Goal: Information Seeking & Learning: Find specific fact

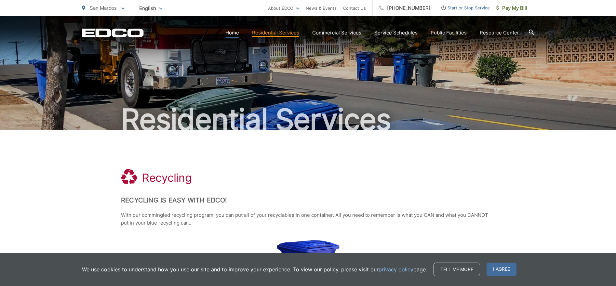
click at [238, 33] on link "Home" at bounding box center [233, 33] width 14 height 8
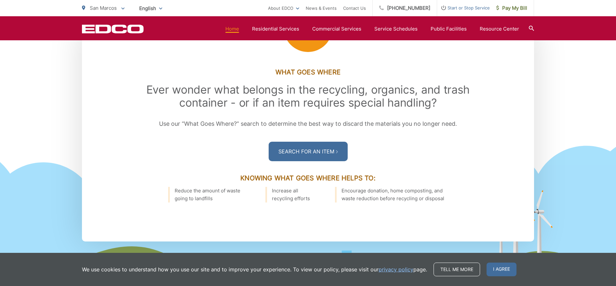
scroll to position [906, 0]
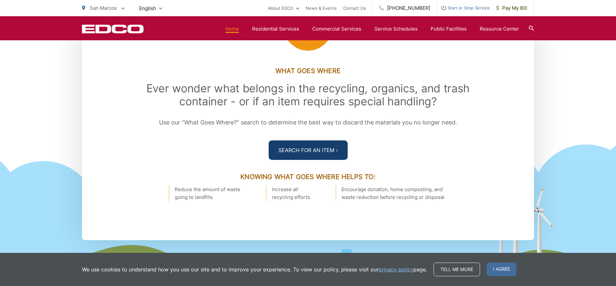
click at [306, 160] on link "Search For an Item" at bounding box center [308, 151] width 79 height 20
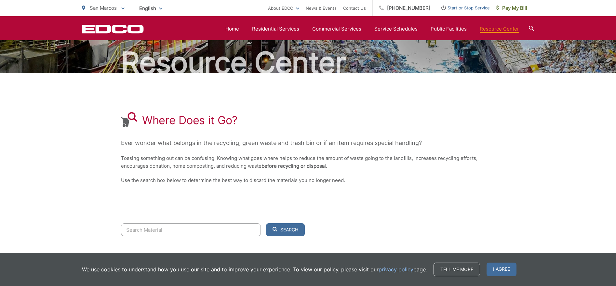
scroll to position [106, 0]
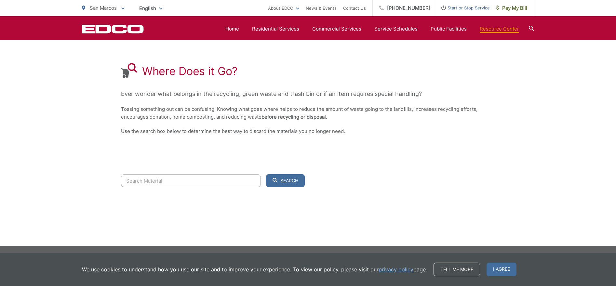
click at [233, 174] on div "Where Does it Go? Ever wonder what belongs in the recycling, green waste and tr…" at bounding box center [308, 99] width 374 height 150
click at [230, 182] on input "Search" at bounding box center [191, 180] width 140 height 13
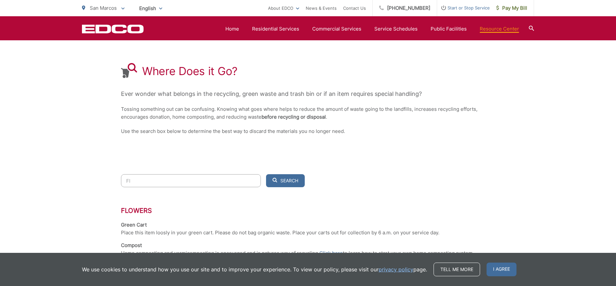
type input "F"
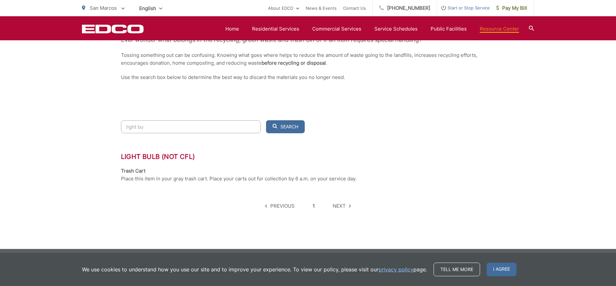
scroll to position [163, 0]
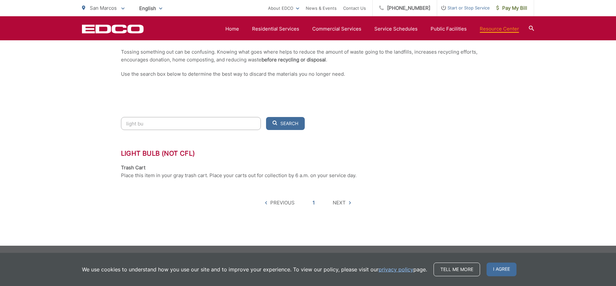
drag, startPoint x: 146, startPoint y: 124, endPoint x: 102, endPoint y: 116, distance: 45.3
click at [102, 116] on div "Resource Center Where Does it Go? Ever wonder what belongs in the recycling, gr…" at bounding box center [308, 49] width 616 height 393
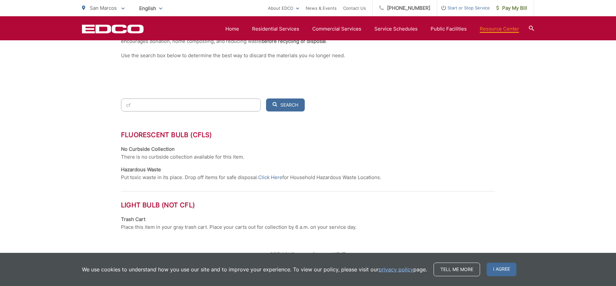
scroll to position [183, 0]
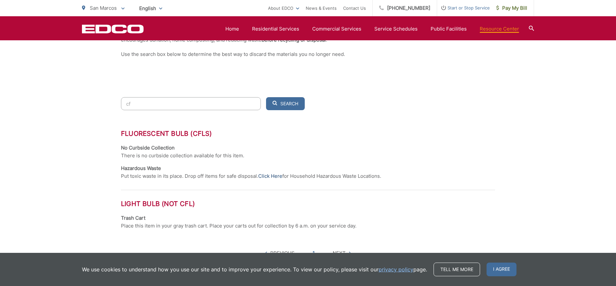
type input "cf"
click at [268, 175] on link "Click Here" at bounding box center [270, 176] width 24 height 8
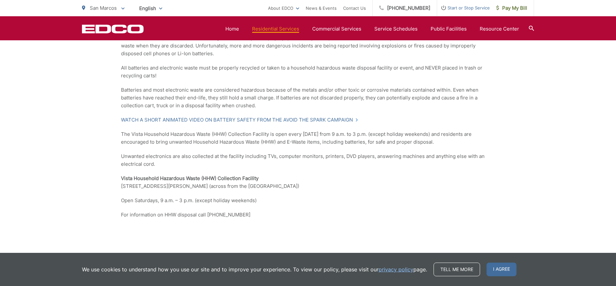
scroll to position [566, 0]
